Goal: Find specific page/section: Find specific page/section

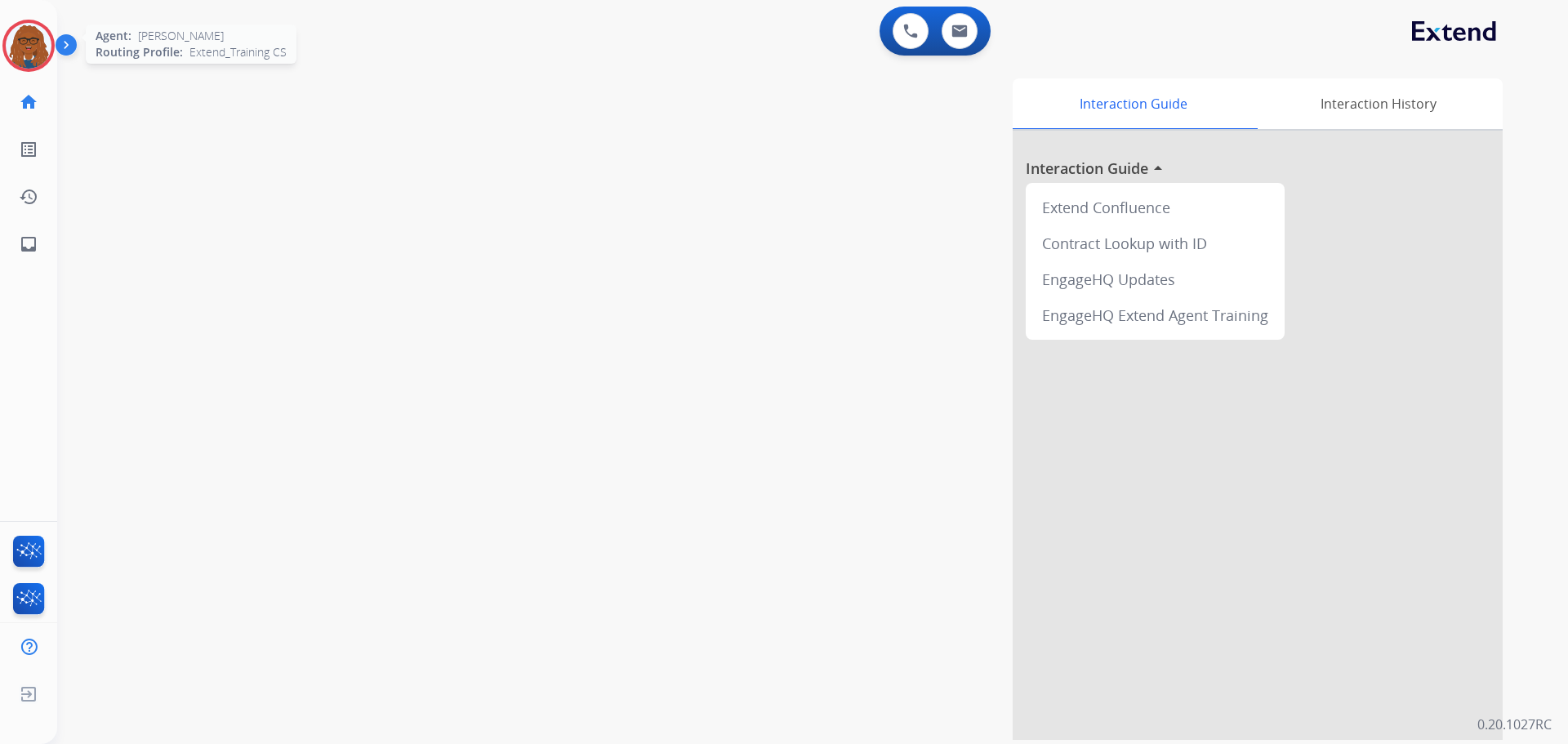
click at [37, 36] on img at bounding box center [28, 45] width 46 height 46
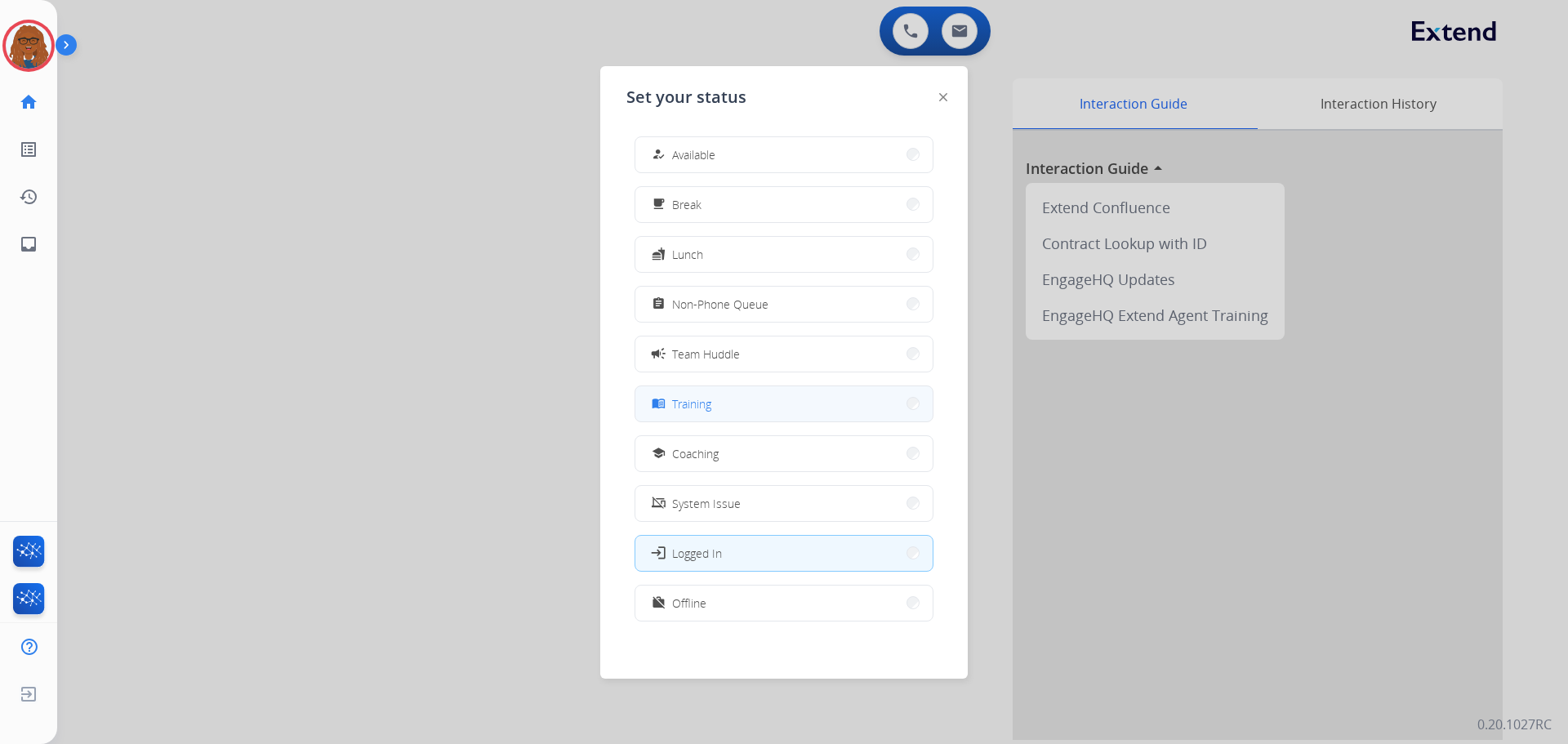
click at [707, 406] on span "Training" at bounding box center [692, 403] width 40 height 17
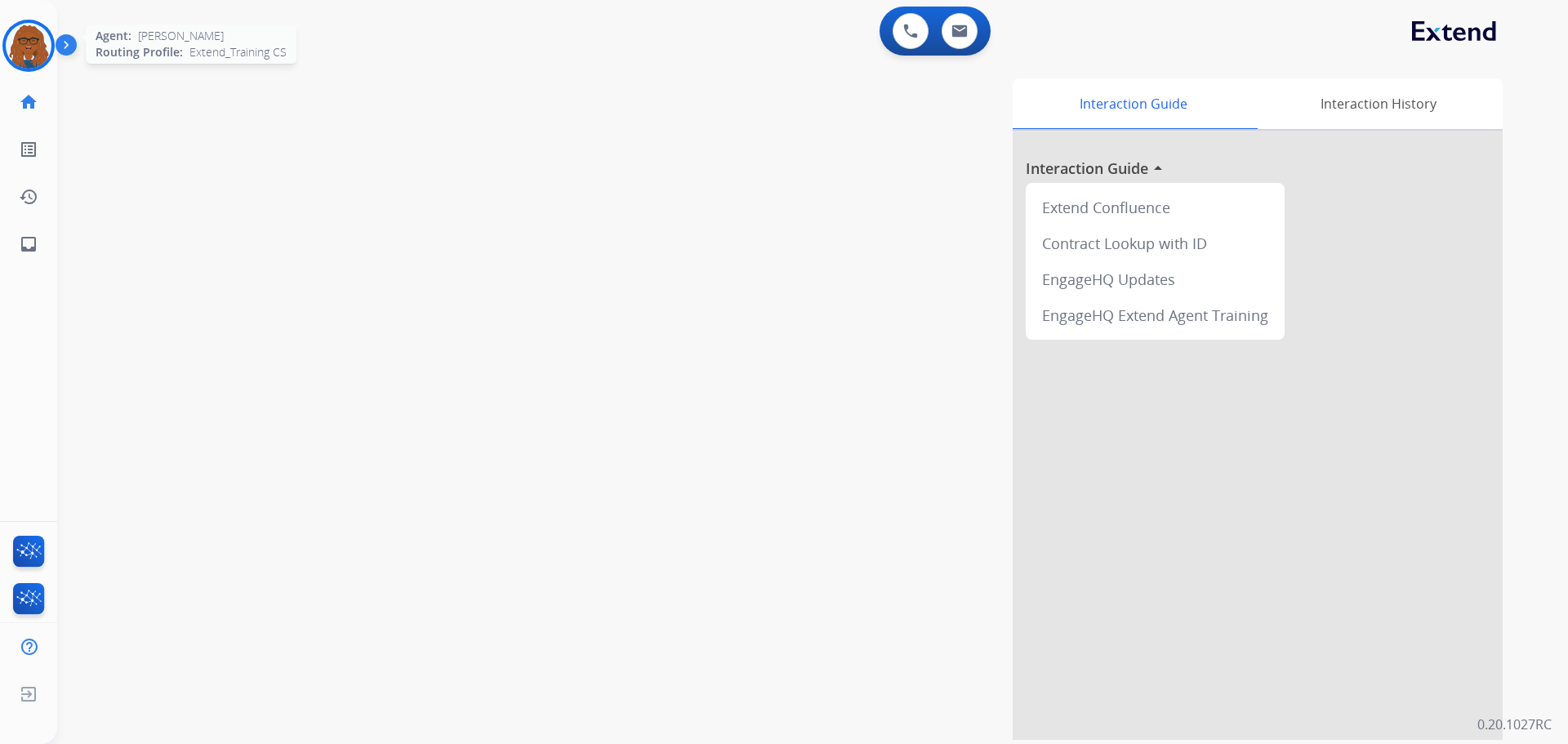
click at [25, 44] on img at bounding box center [28, 45] width 46 height 46
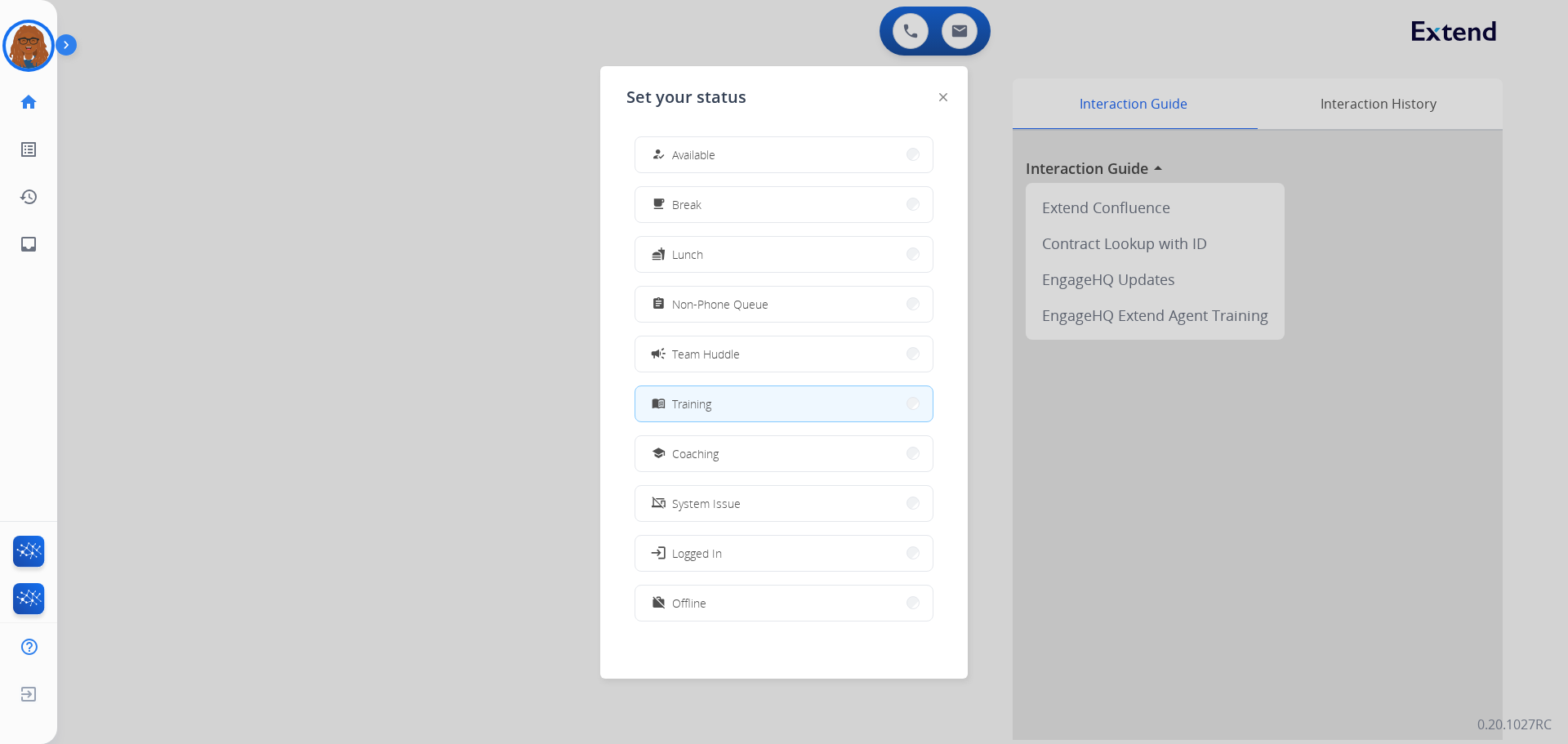
click at [530, 326] on div at bounding box center [784, 372] width 1568 height 744
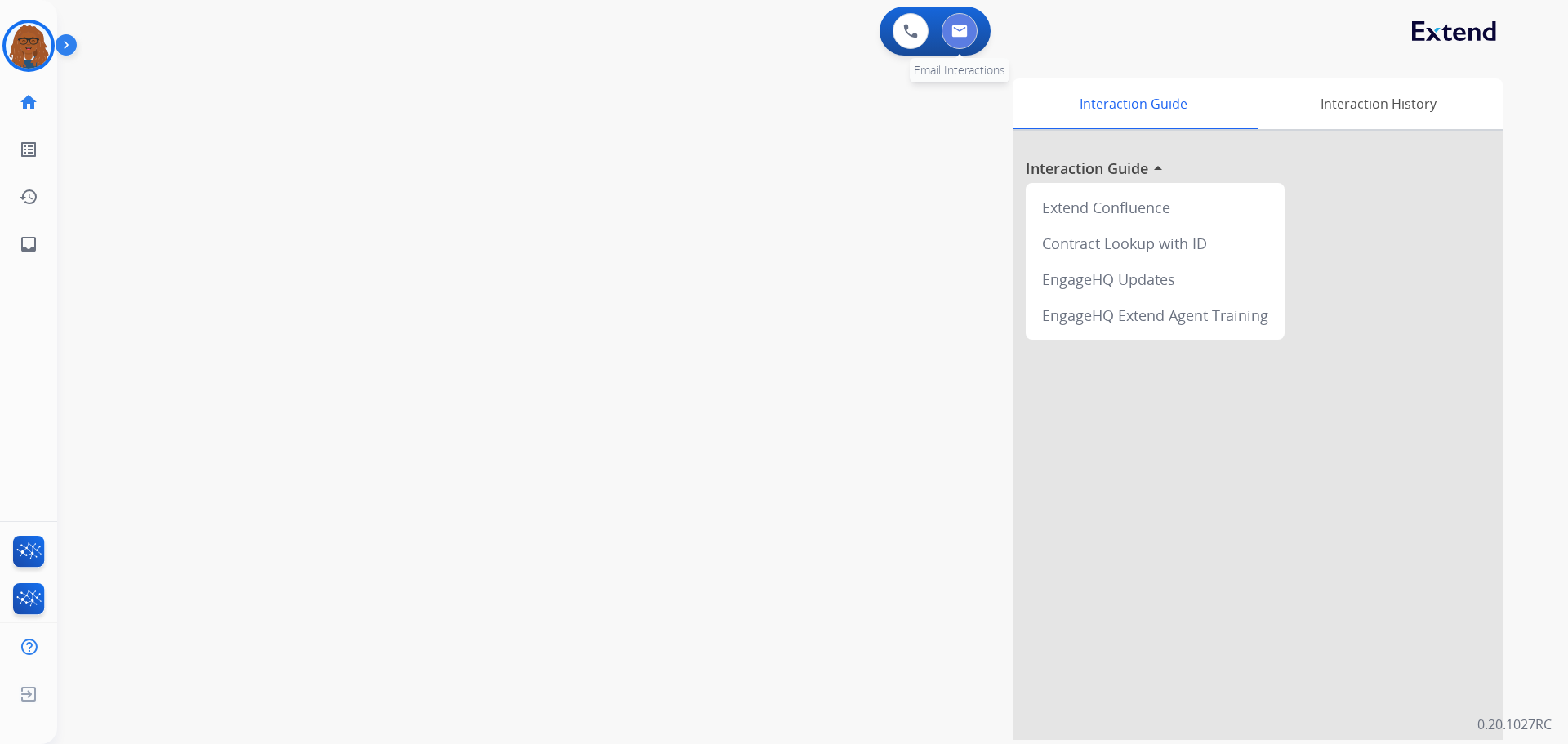
click at [952, 39] on button at bounding box center [959, 31] width 36 height 36
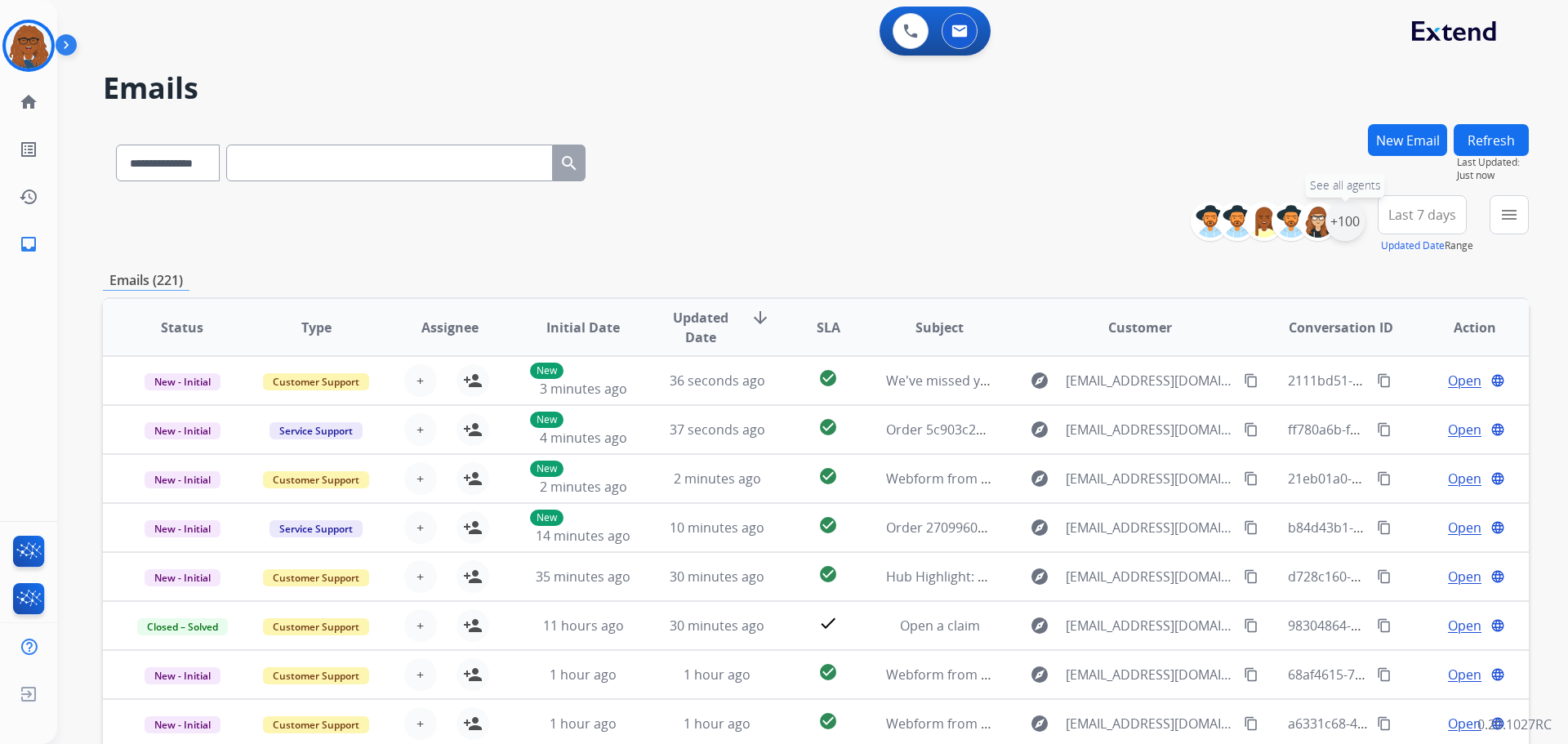
click at [1331, 224] on div "+100" at bounding box center [1346, 221] width 40 height 40
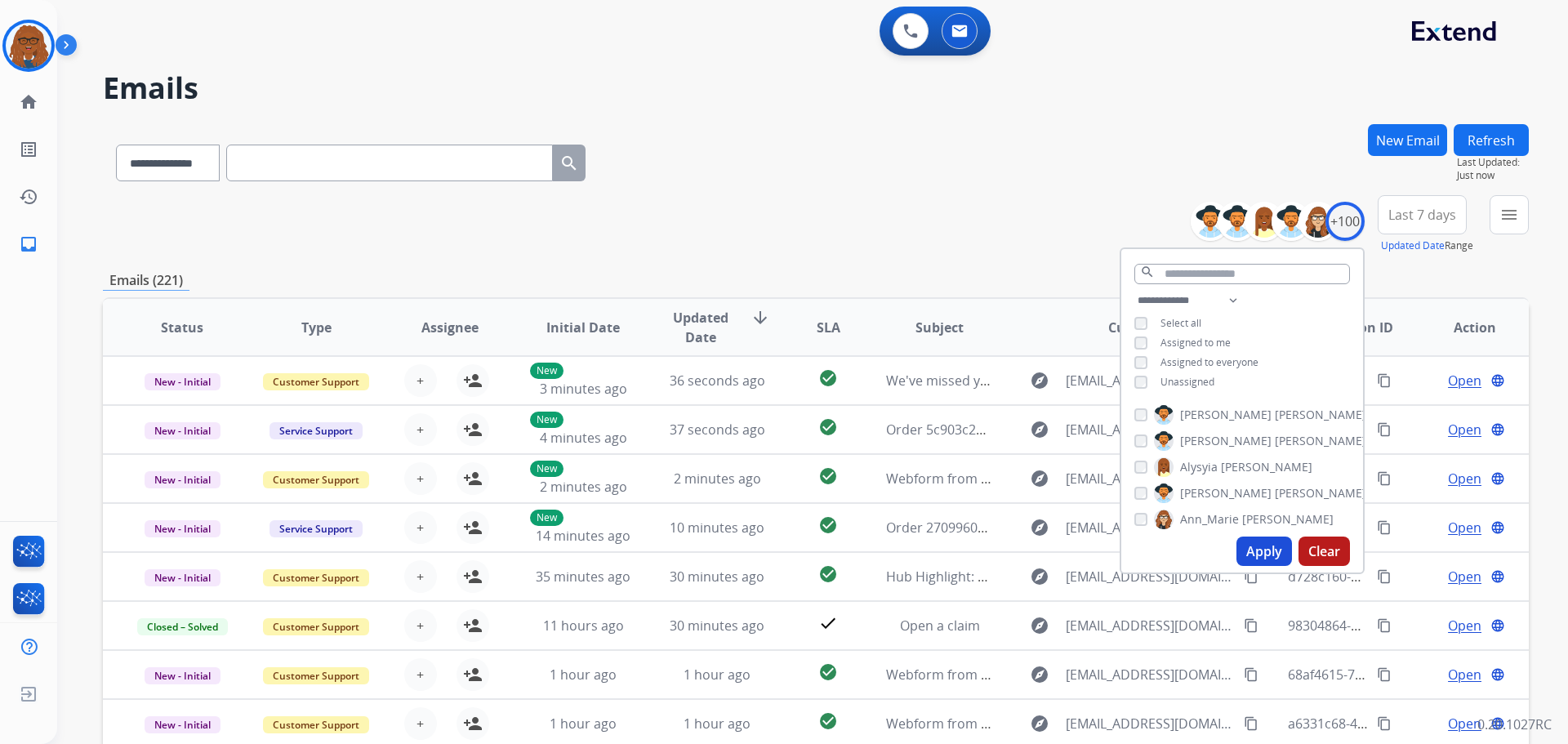
click at [1248, 550] on button "Apply" at bounding box center [1264, 550] width 56 height 29
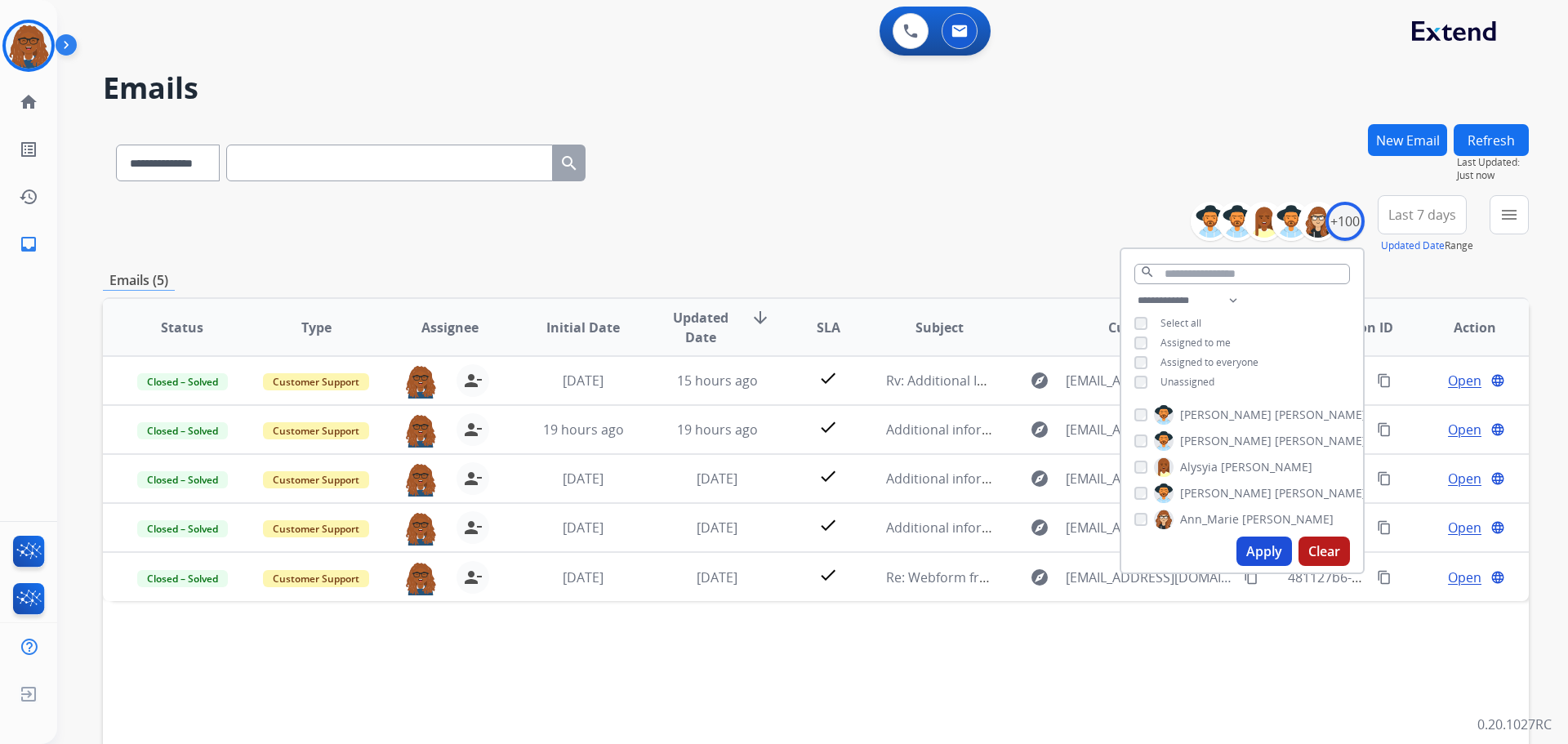
click at [1396, 230] on button "Last 7 days" at bounding box center [1422, 215] width 89 height 40
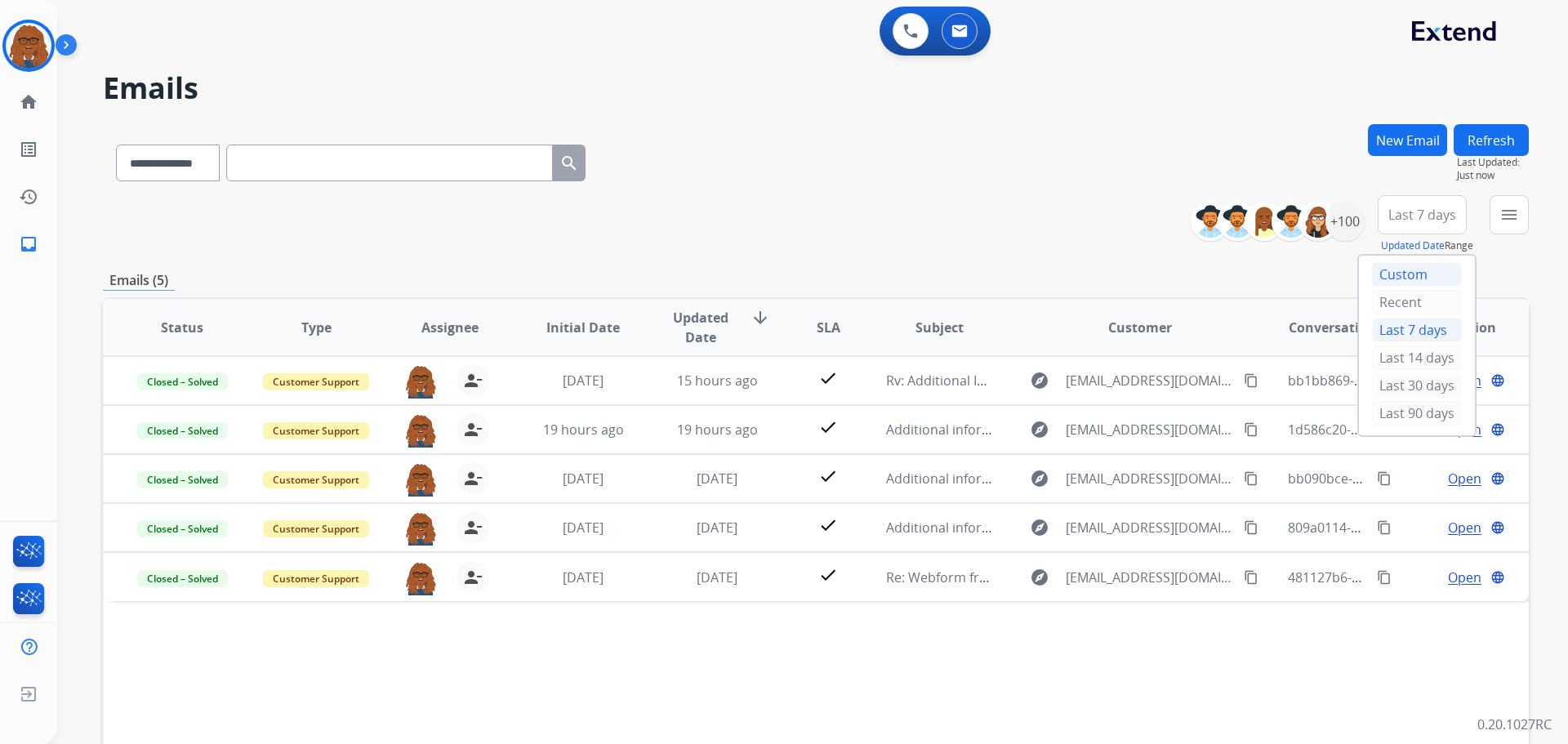
click at [1402, 265] on div "Custom" at bounding box center [1416, 274] width 90 height 24
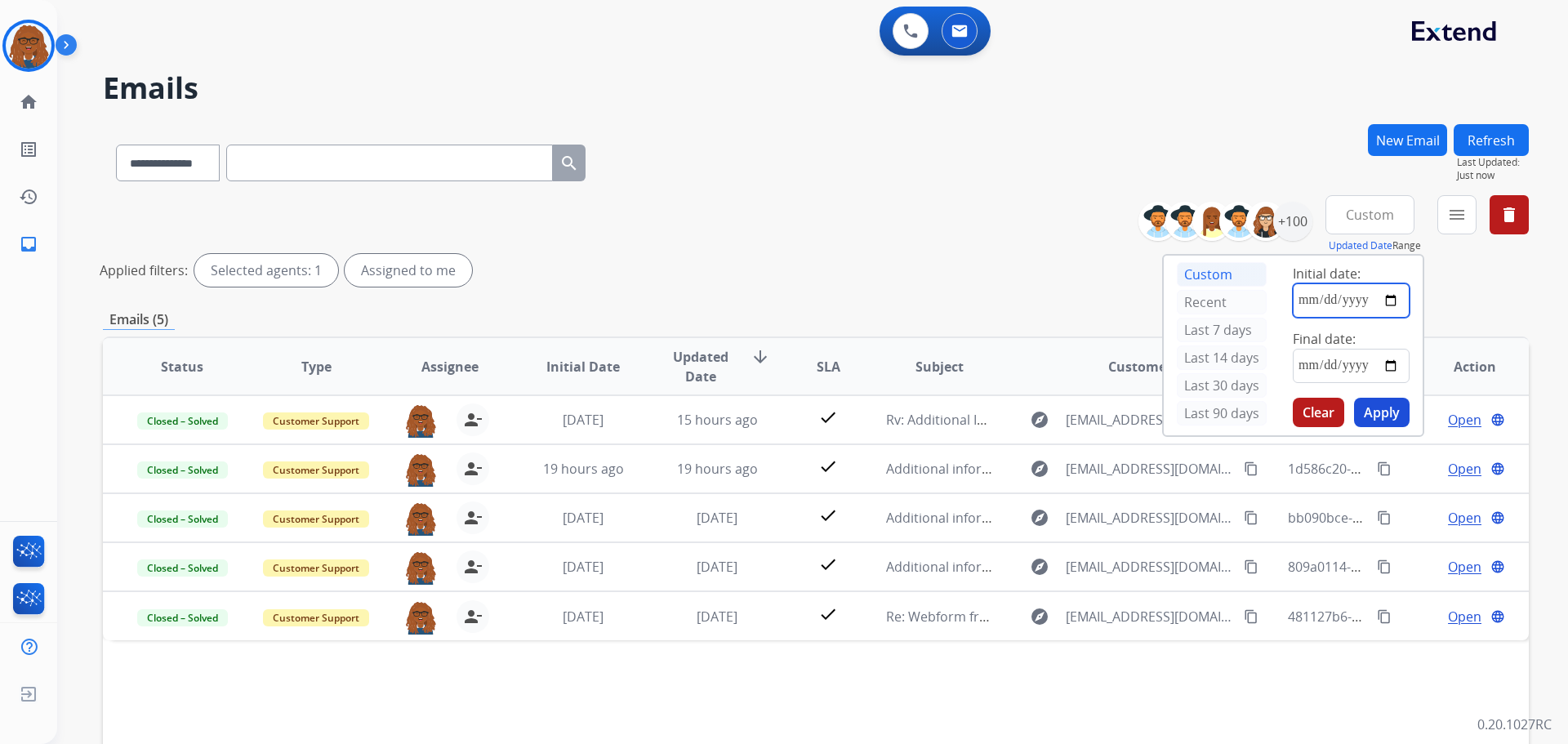
click at [1383, 297] on input "date" at bounding box center [1351, 300] width 117 height 34
type input "**********"
click at [1391, 368] on input "date" at bounding box center [1351, 365] width 117 height 34
type input "**********"
click at [1382, 412] on button "Apply" at bounding box center [1381, 412] width 56 height 29
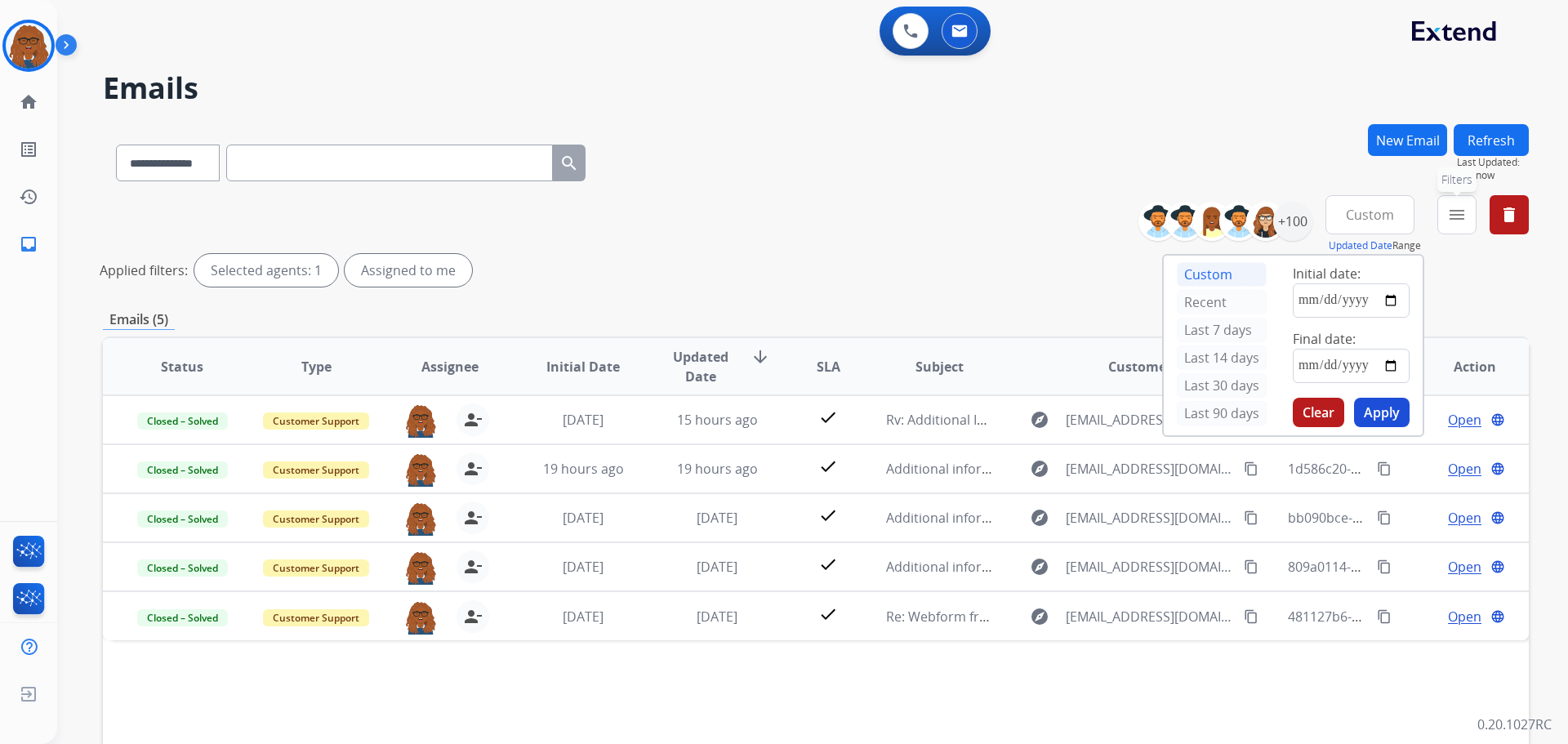
click at [1448, 218] on mat-icon "menu" at bounding box center [1457, 215] width 20 height 20
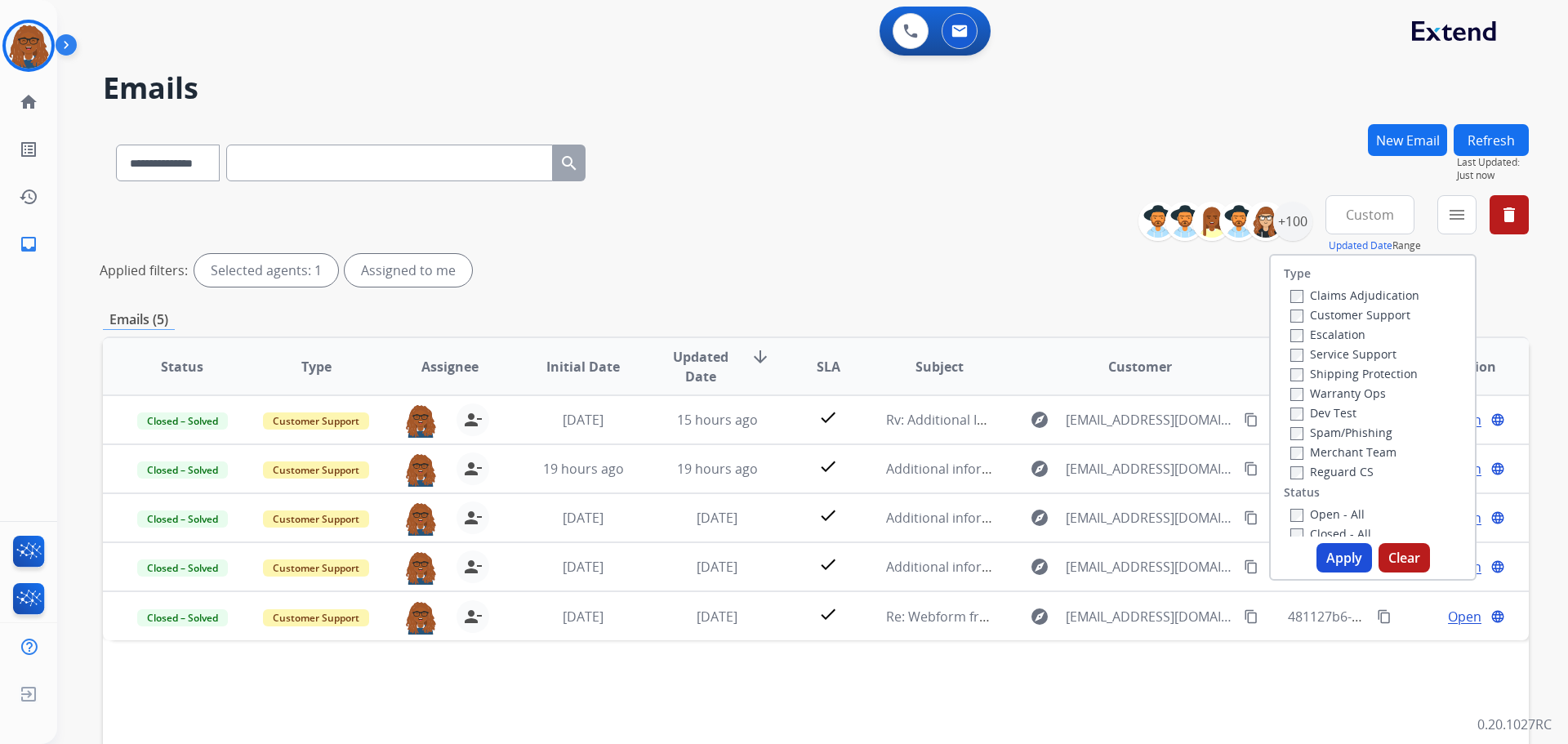
click at [1295, 510] on label "Open - All" at bounding box center [1327, 513] width 74 height 15
click at [1327, 557] on button "Apply" at bounding box center [1344, 557] width 56 height 29
